Goal: Task Accomplishment & Management: Complete application form

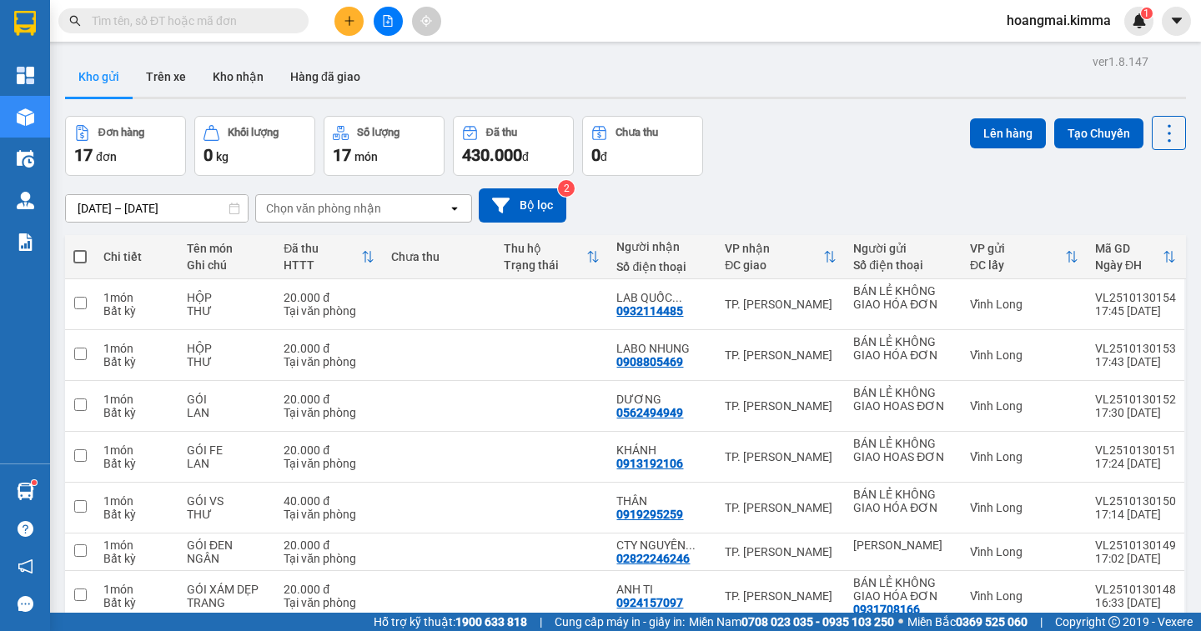
click at [354, 24] on icon "plus" at bounding box center [350, 21] width 12 height 12
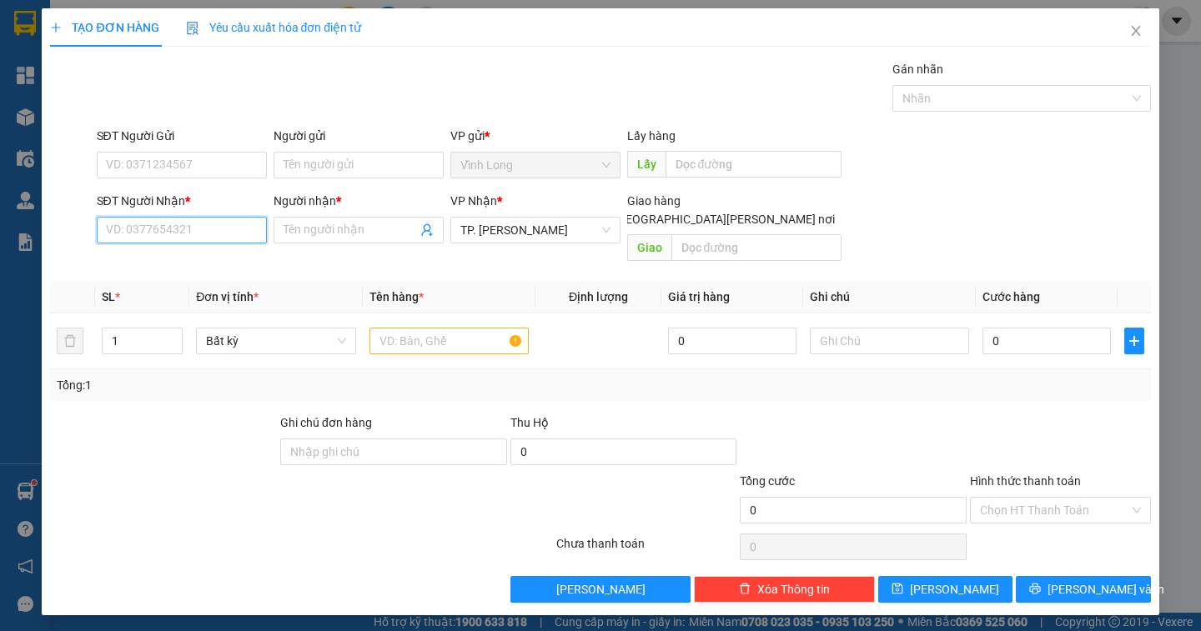
click at [196, 237] on input "SĐT Người Nhận *" at bounding box center [182, 230] width 170 height 27
type input "000000000000"
click at [357, 231] on input "Người nhận *" at bounding box center [350, 230] width 133 height 18
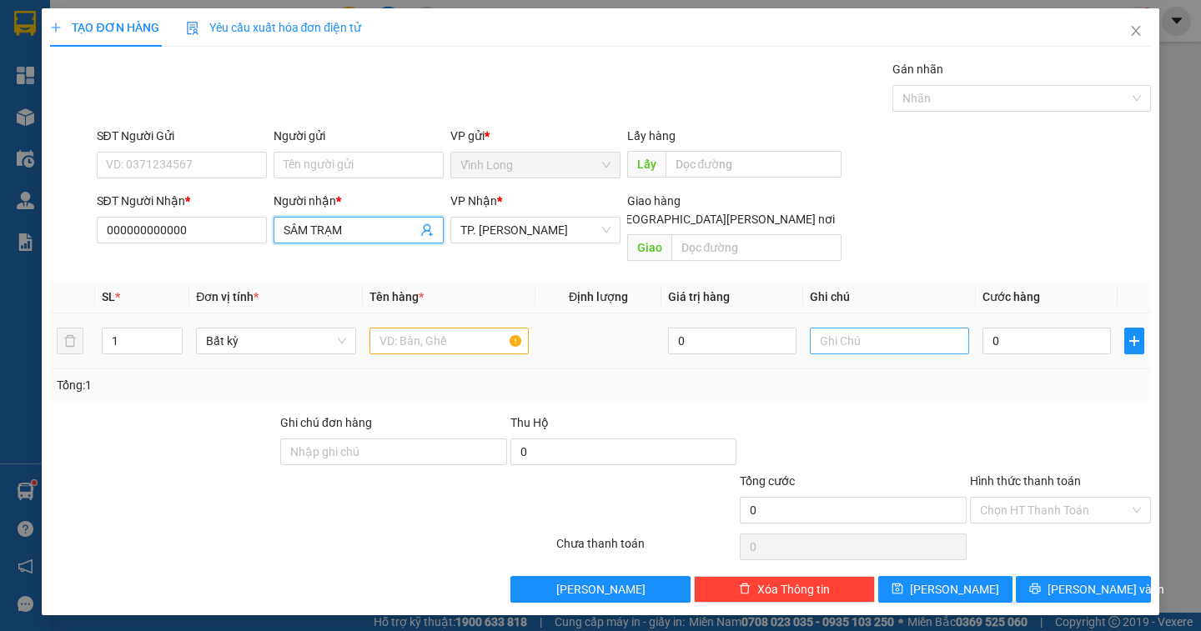
type input "SÂM TRẠM"
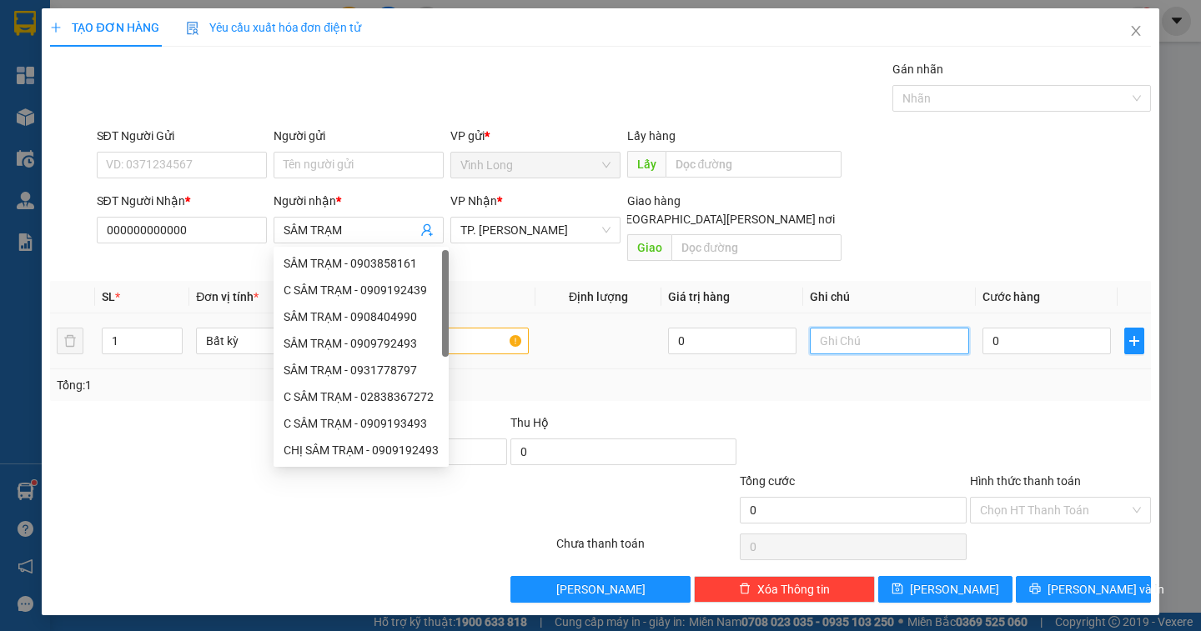
click at [872, 329] on input "text" at bounding box center [889, 341] width 159 height 27
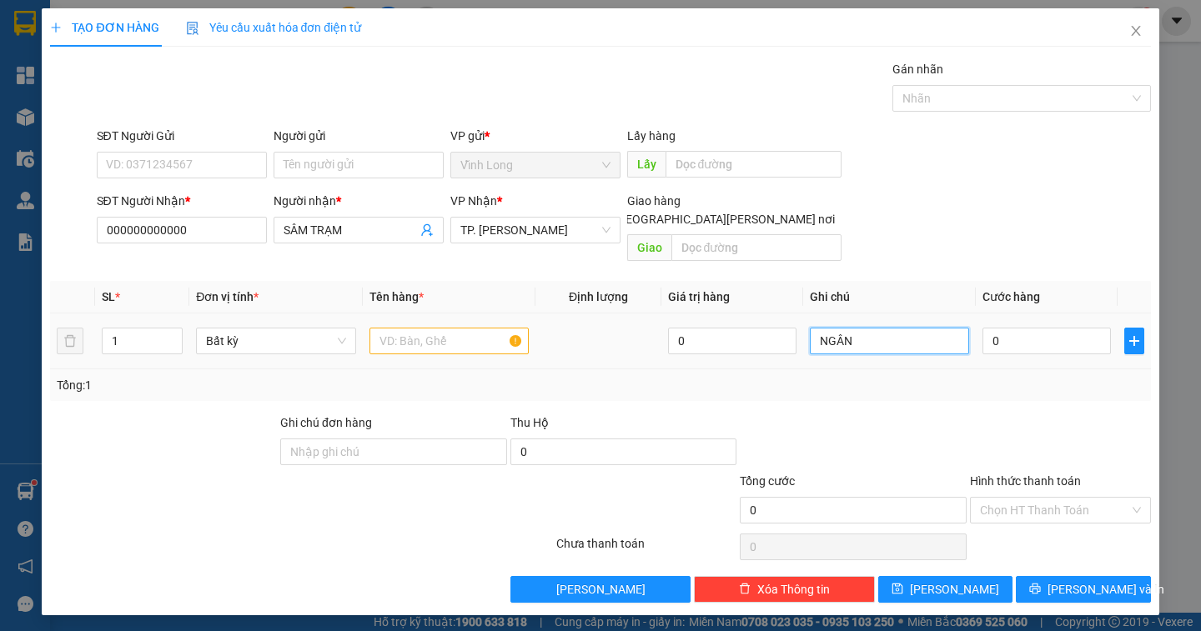
type input "NGÂN"
click at [404, 329] on input "text" at bounding box center [448, 341] width 159 height 27
type input "XẤP NP"
drag, startPoint x: 862, startPoint y: 324, endPoint x: 854, endPoint y: 324, distance: 8.4
click at [859, 328] on input "NGÂN" at bounding box center [889, 341] width 159 height 27
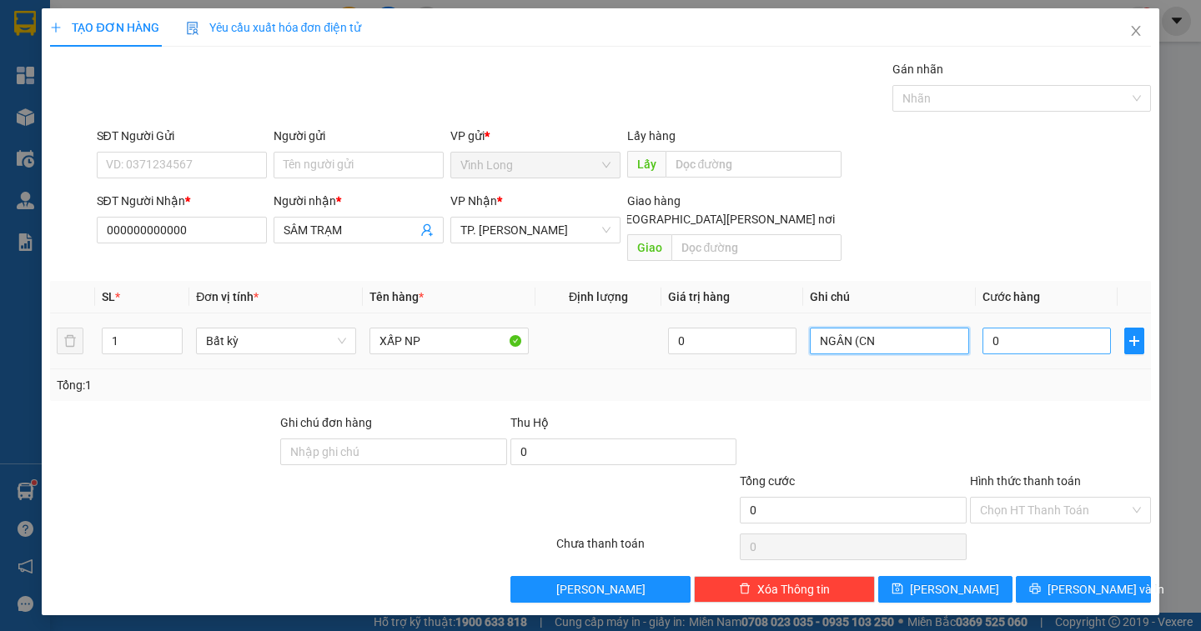
type input "NGÂN (CN"
click at [996, 328] on input "0" at bounding box center [1046, 341] width 128 height 27
type input "1"
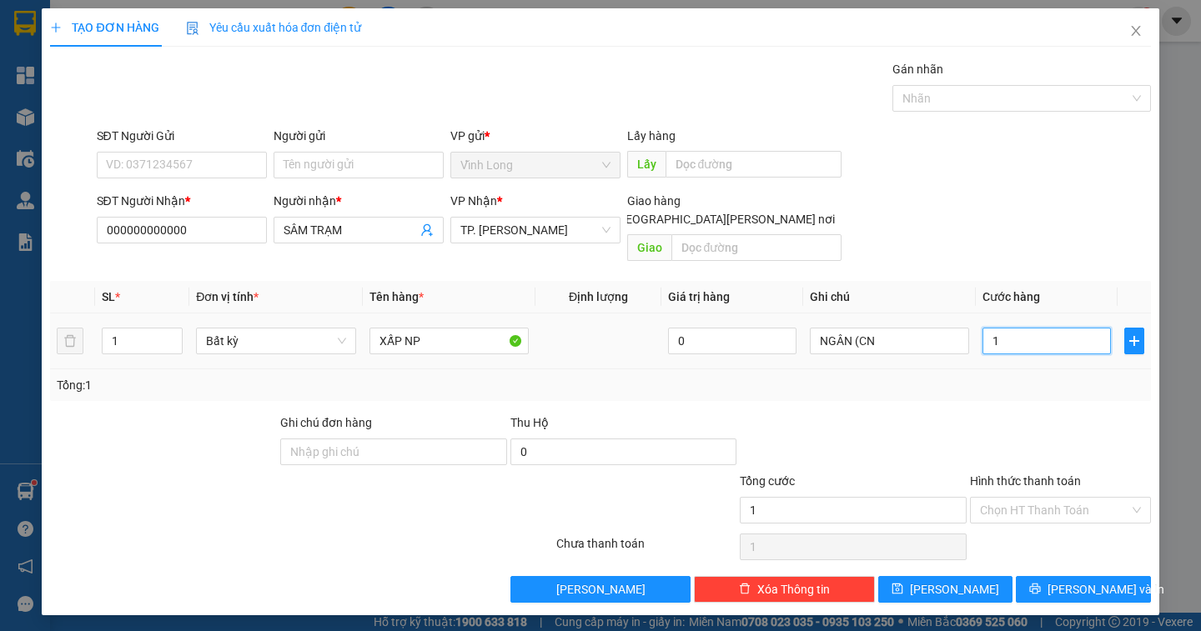
type input "14"
type input "140"
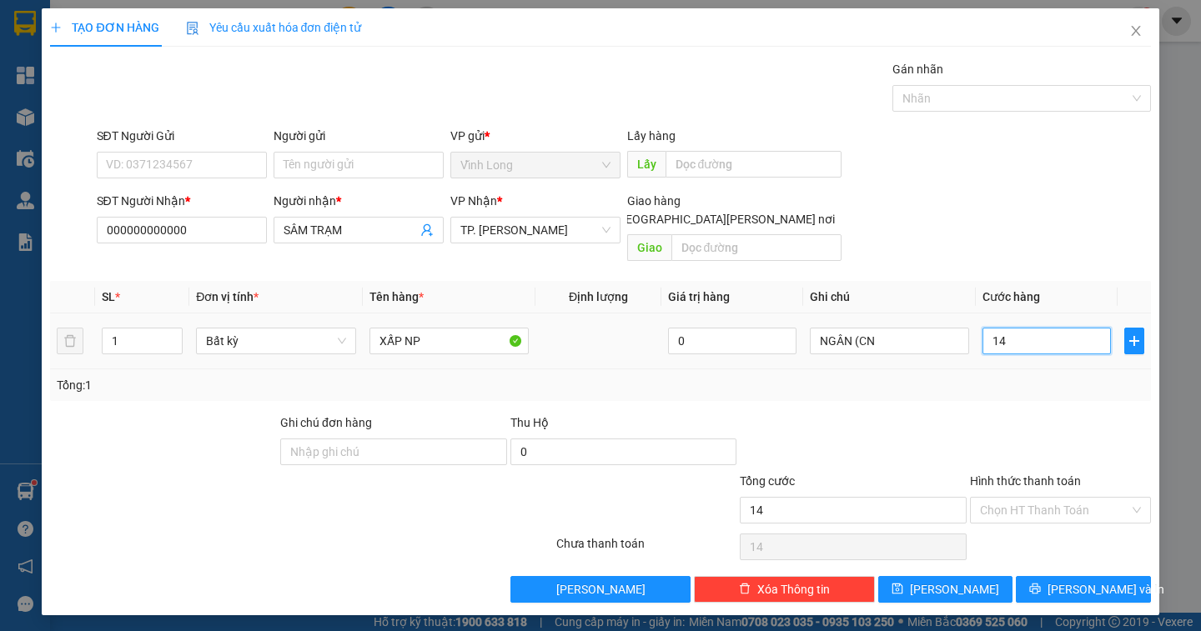
type input "140"
type input "140.000"
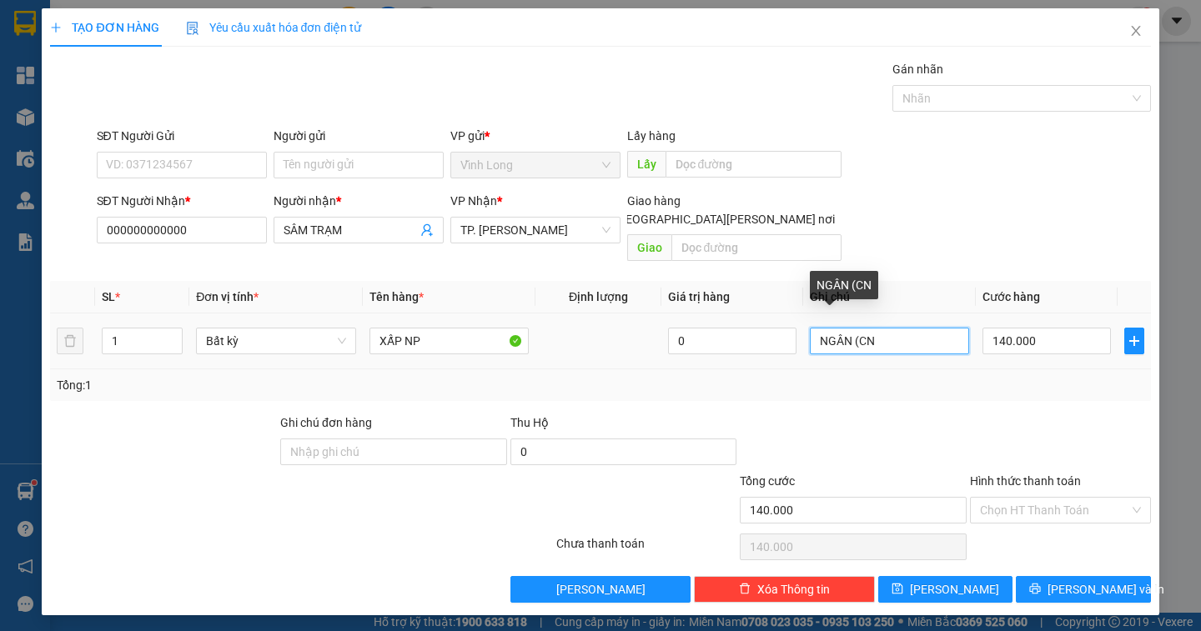
click at [896, 328] on input "NGÂN (CN" at bounding box center [889, 341] width 159 height 27
click at [891, 328] on input "NGÂN (CN 6 XẤP +1 XẤP 12/10)" at bounding box center [889, 341] width 159 height 27
type input "NGÂN (CN 6 XẤP + 1 XẤP 12/10)"
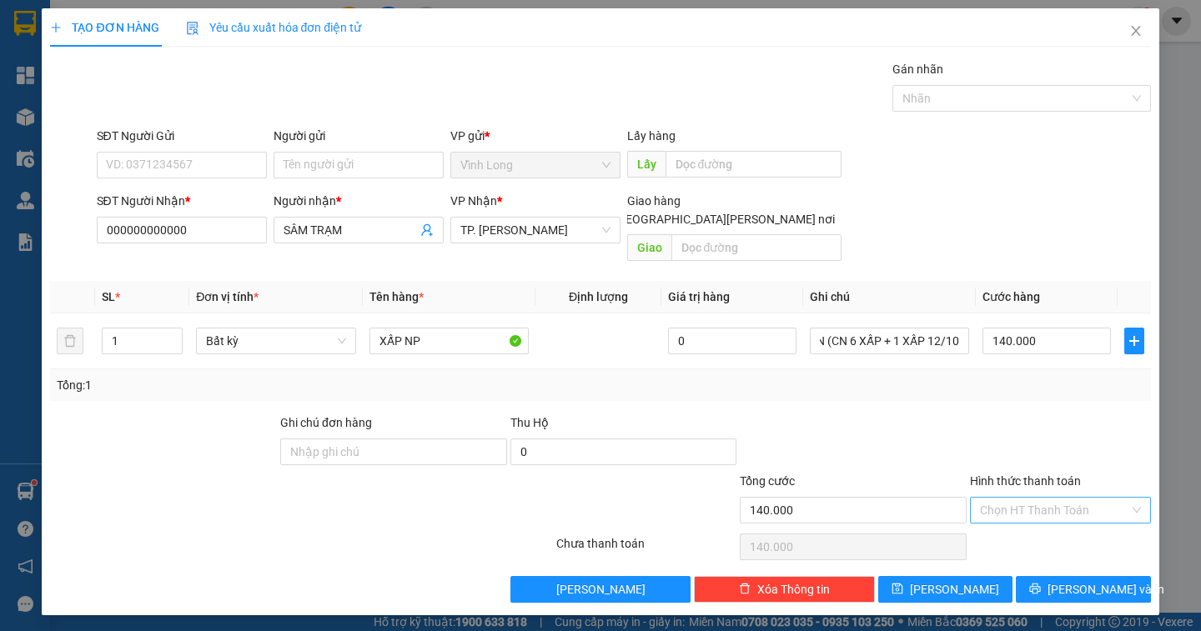
click at [1092, 498] on input "Hình thức thanh toán" at bounding box center [1054, 510] width 149 height 25
click at [1064, 525] on div "Tại văn phòng" at bounding box center [1060, 525] width 161 height 18
type input "0"
click at [1077, 580] on span "[PERSON_NAME] và In" at bounding box center [1105, 589] width 117 height 18
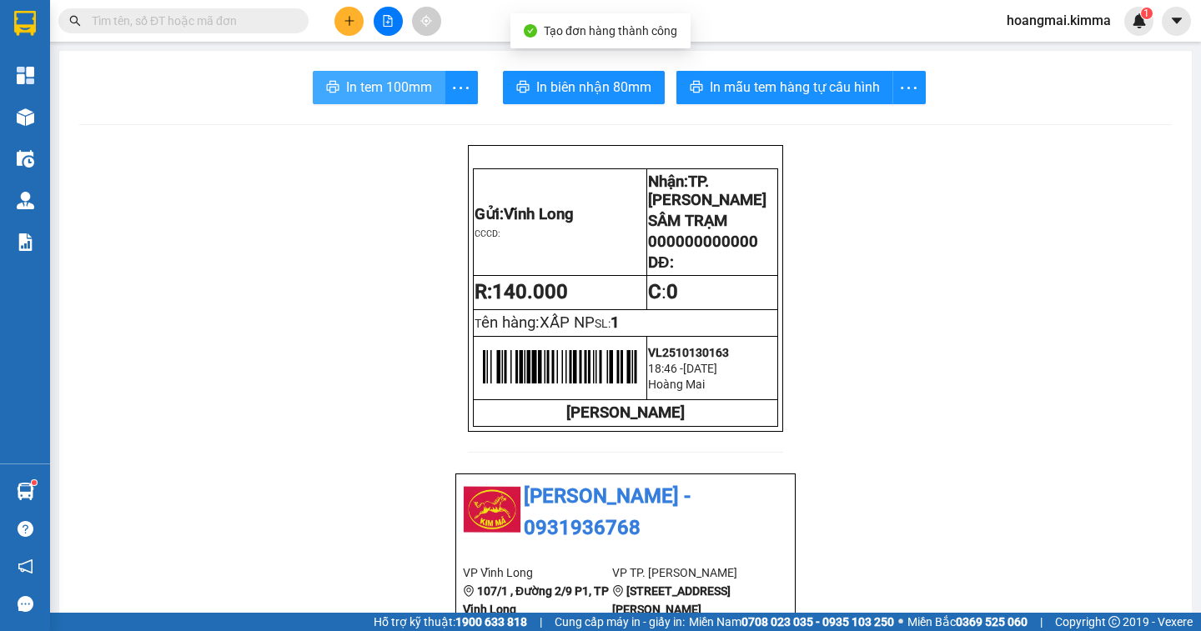
click at [377, 78] on span "In tem 100mm" at bounding box center [389, 87] width 86 height 21
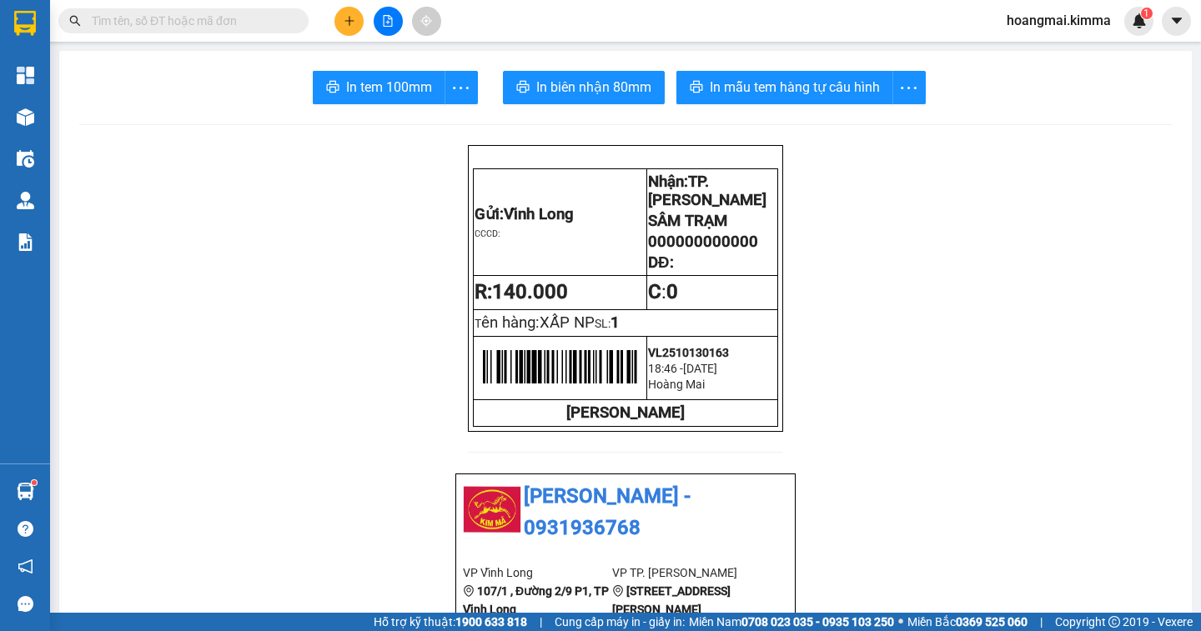
click at [249, 24] on input "text" at bounding box center [190, 21] width 197 height 18
click at [257, 24] on input "text" at bounding box center [190, 21] width 197 height 18
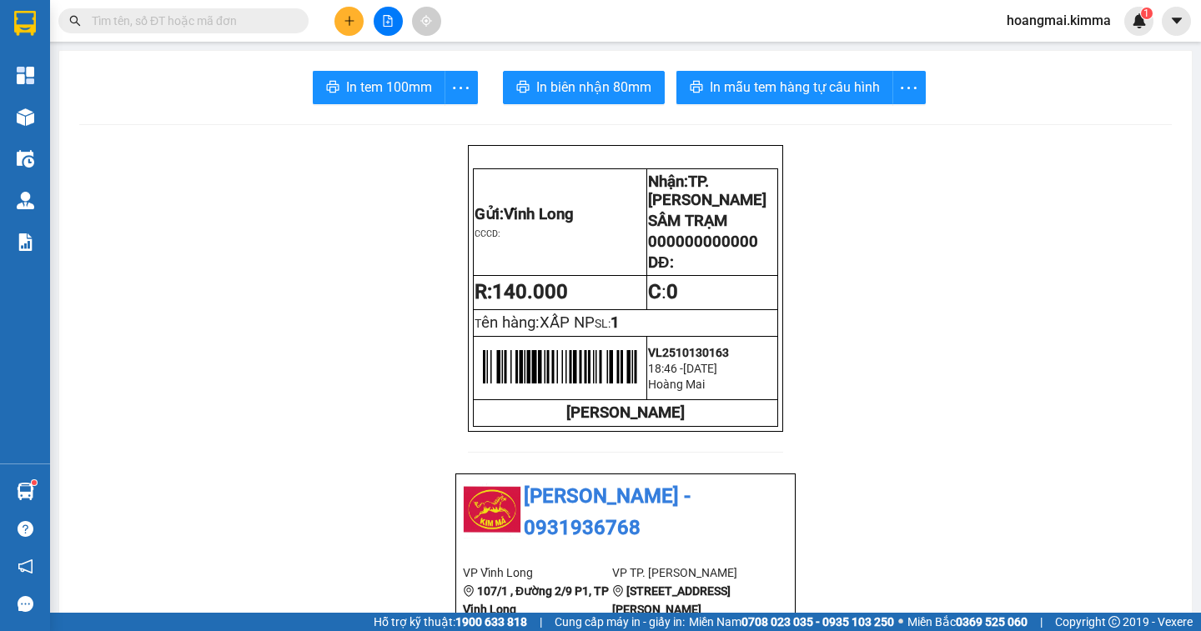
click at [257, 24] on input "text" at bounding box center [190, 21] width 197 height 18
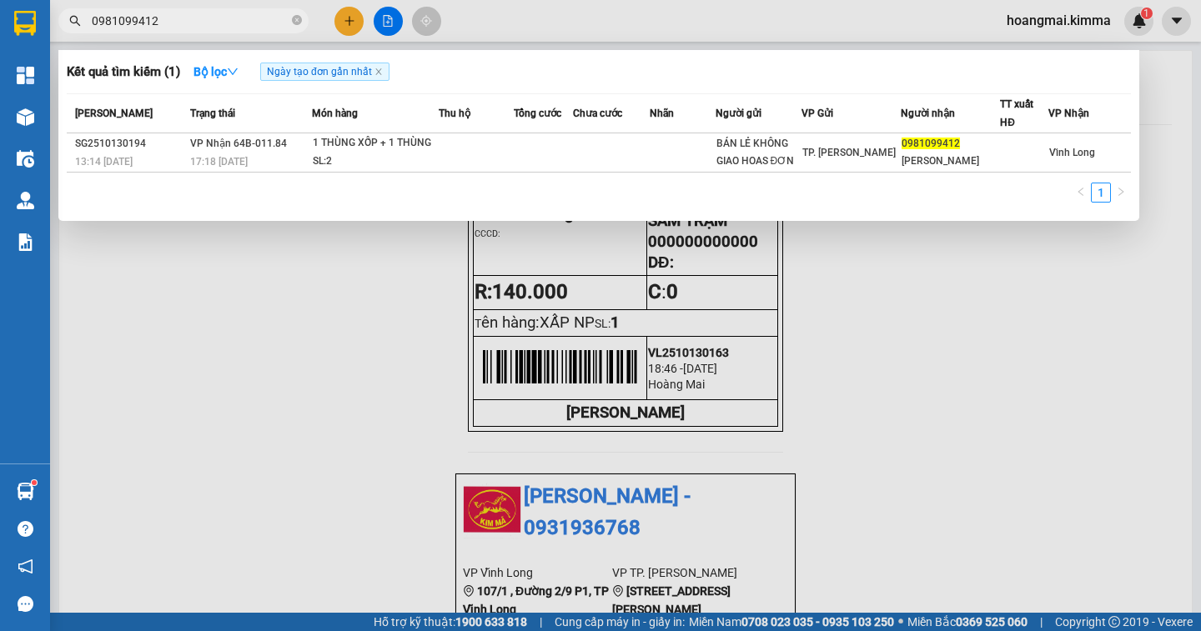
type input "0981099412"
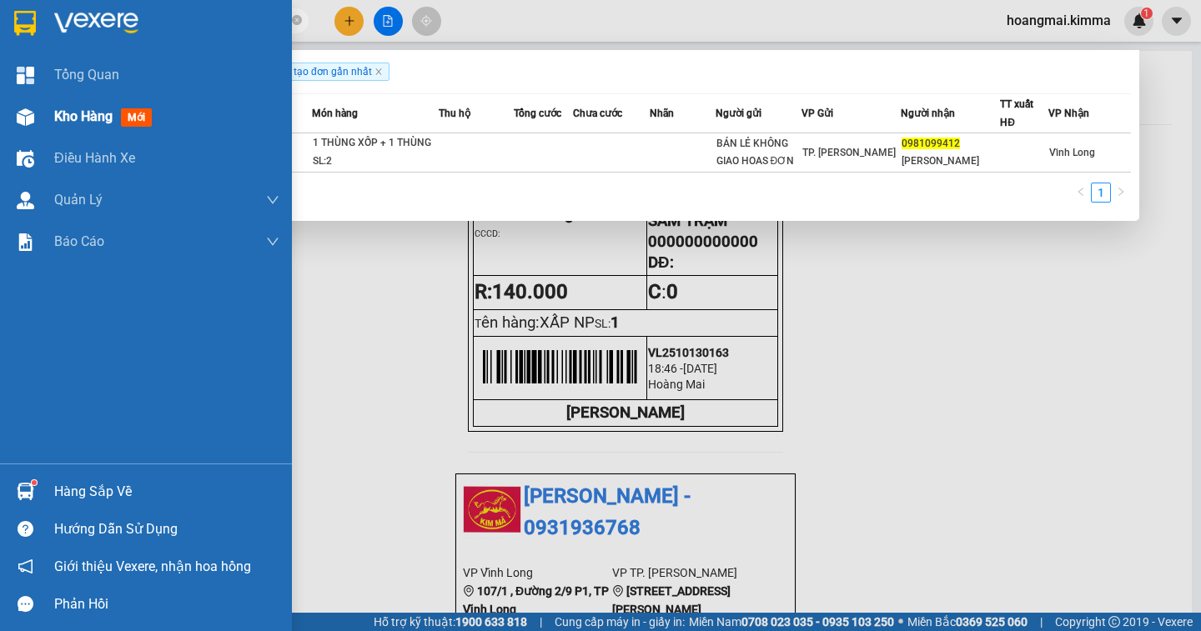
click at [88, 117] on span "Kho hàng" at bounding box center [83, 116] width 58 height 16
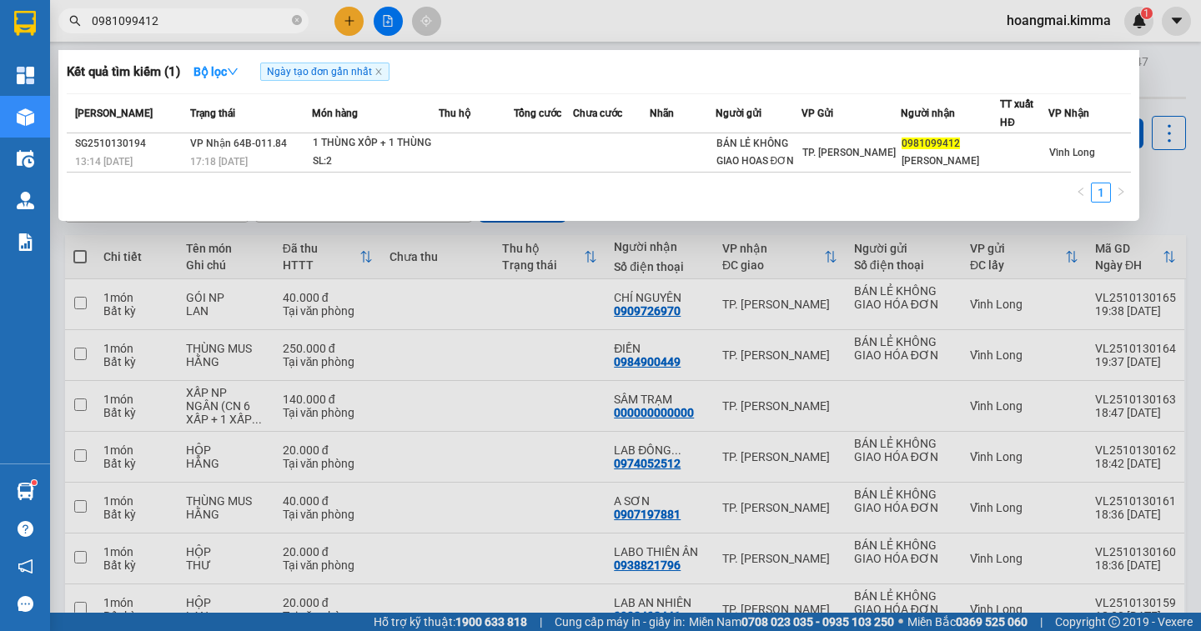
click at [1144, 165] on div at bounding box center [600, 315] width 1201 height 631
